Goal: Transaction & Acquisition: Purchase product/service

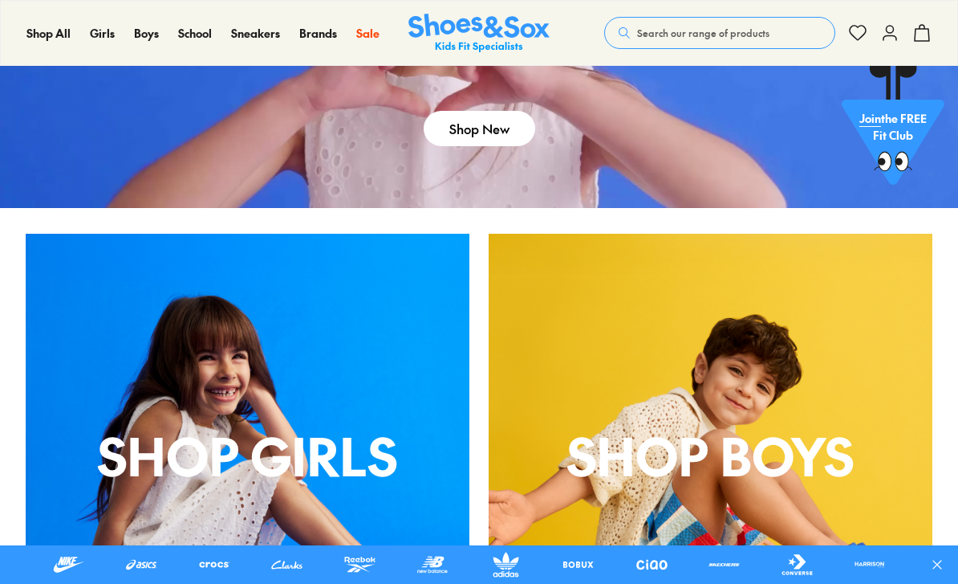
scroll to position [288, 0]
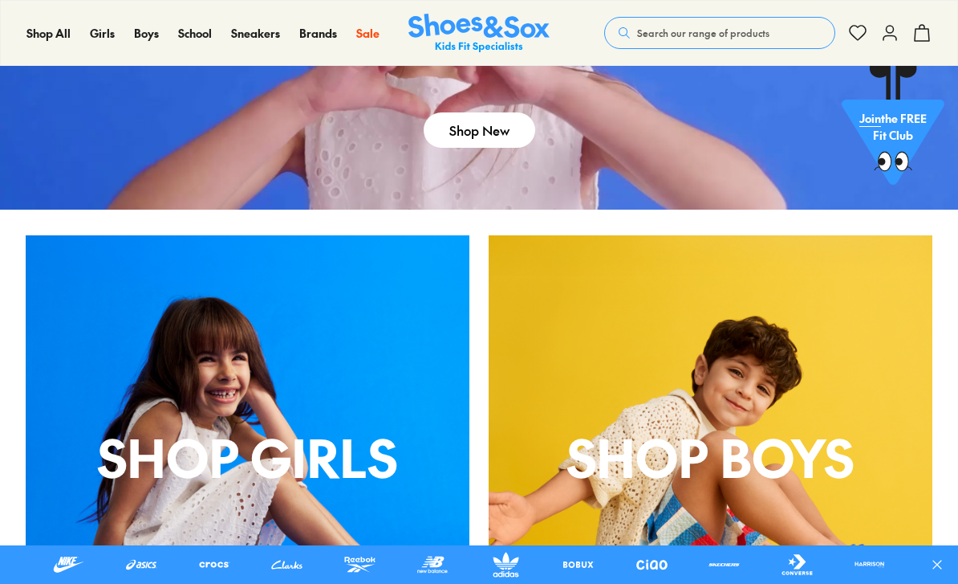
click at [751, 39] on span "Search our range of products" at bounding box center [703, 33] width 132 height 14
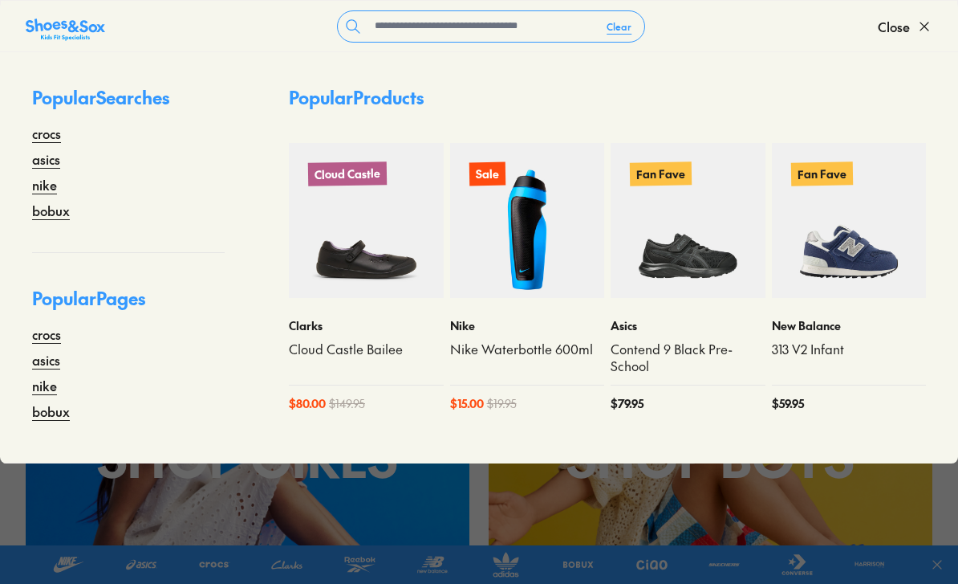
click at [534, 331] on p "Nike" at bounding box center [527, 325] width 155 height 17
click at [519, 307] on div "Nike Nike Waterbottle 600ml $ 15.00 $ 19.95" at bounding box center [527, 365] width 155 height 134
click at [524, 287] on img at bounding box center [527, 220] width 155 height 155
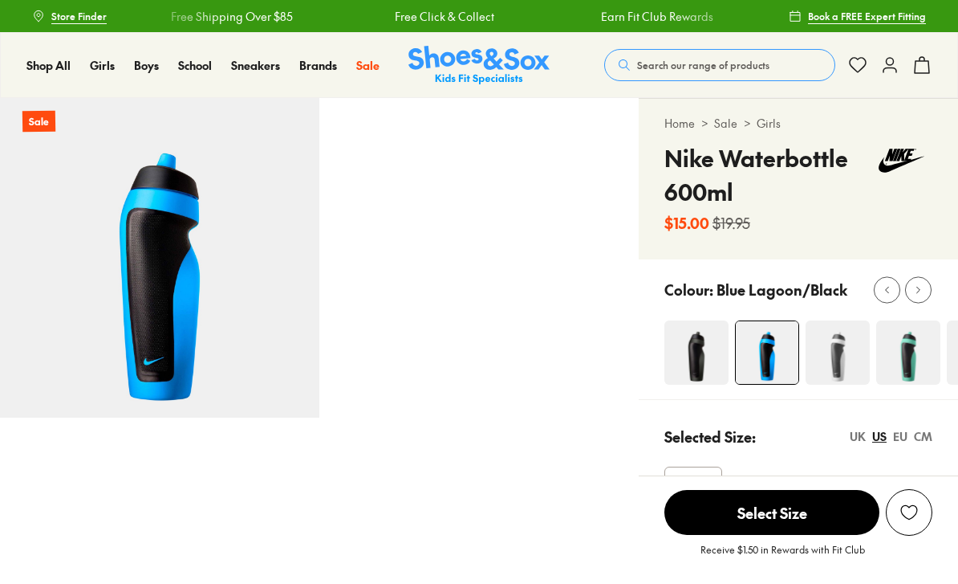
select select "*"
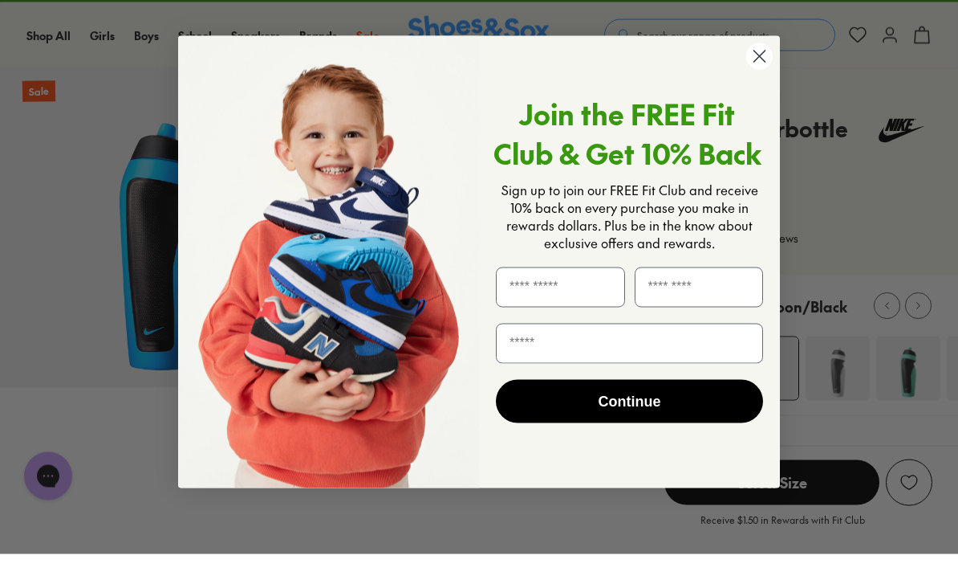
click at [765, 73] on circle "Close dialog" at bounding box center [759, 86] width 26 height 26
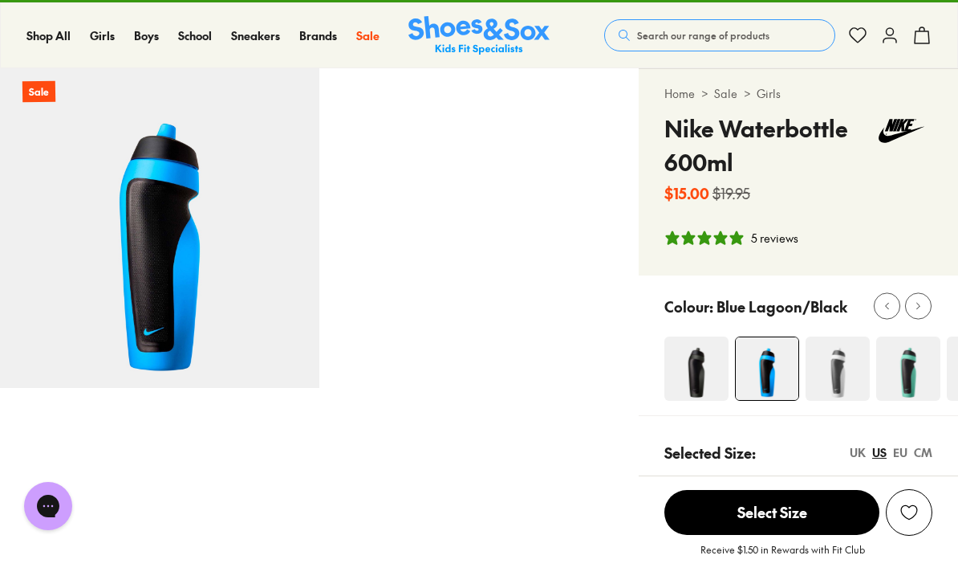
scroll to position [30, 0]
